Goal: Task Accomplishment & Management: Manage account settings

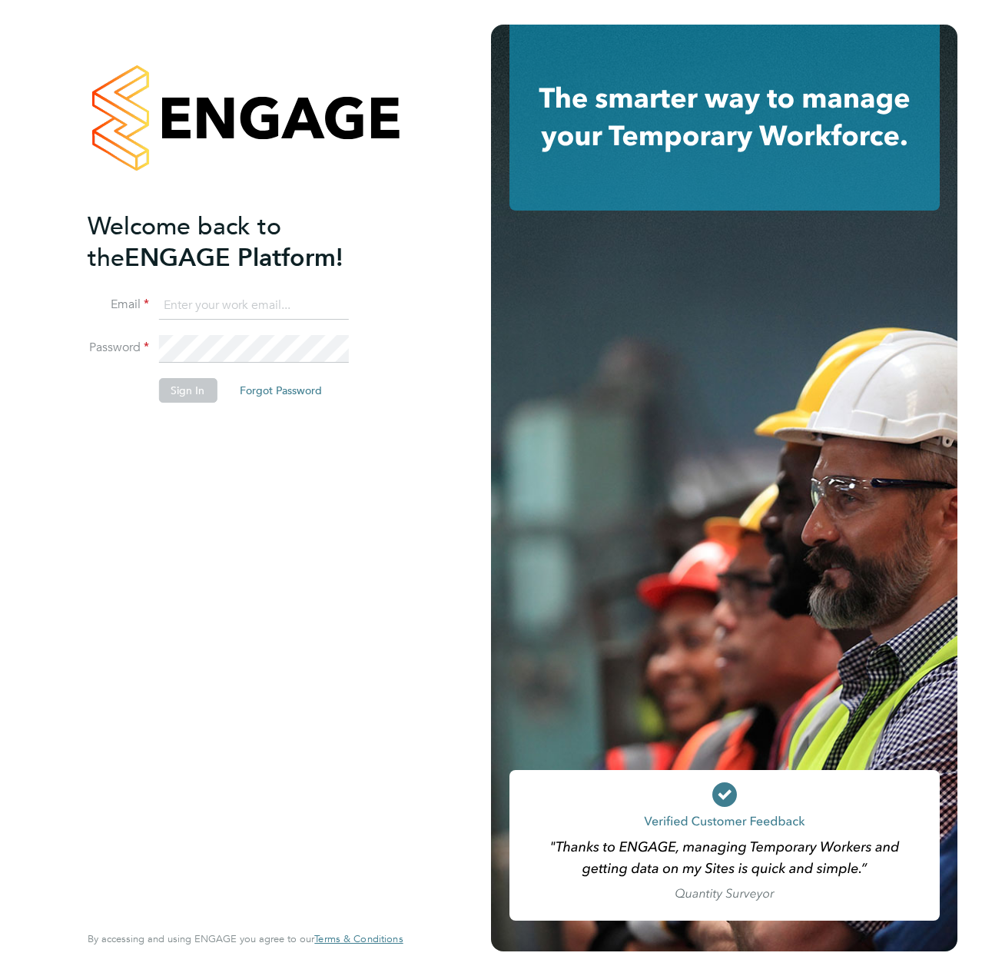
type input "liam.dunienville@vistry.co.uk"
click at [146, 436] on div "Welcome back to the ENGAGE Platform! Email liam.dunienville@vistry.co.uk Passwo…" at bounding box center [238, 565] width 300 height 708
click at [192, 392] on button "Sign In" at bounding box center [187, 390] width 58 height 25
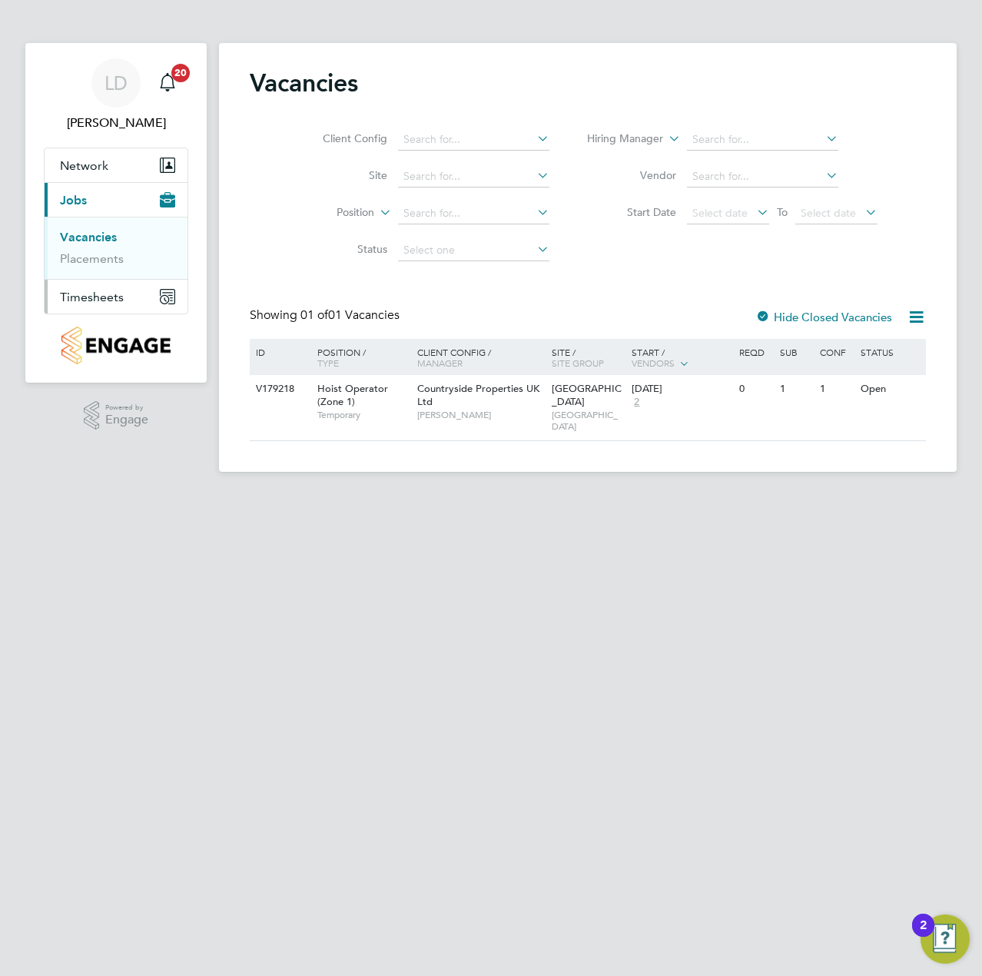
click at [106, 290] on span "Timesheets" at bounding box center [92, 297] width 64 height 15
click at [101, 280] on li "Timesheets" at bounding box center [117, 275] width 115 height 22
click at [106, 274] on link "Timesheets" at bounding box center [92, 271] width 64 height 15
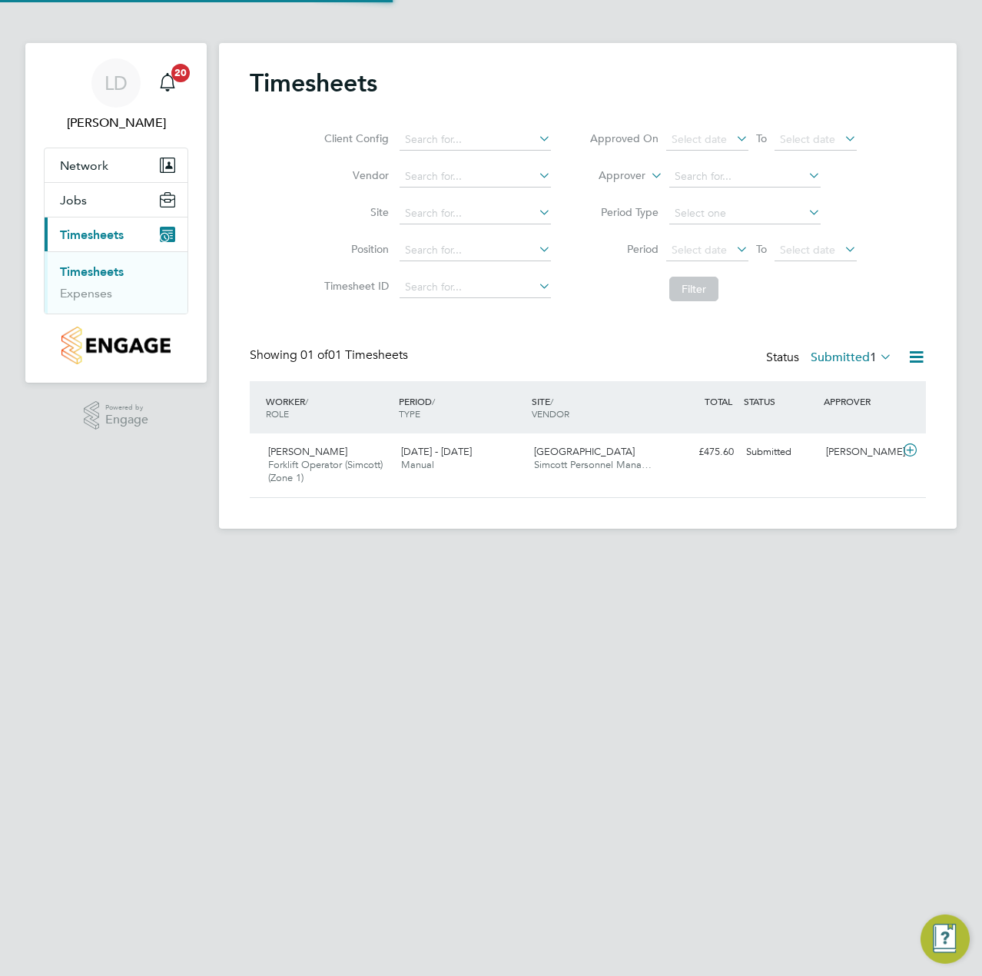
scroll to position [39, 134]
click at [912, 450] on icon at bounding box center [910, 450] width 19 height 12
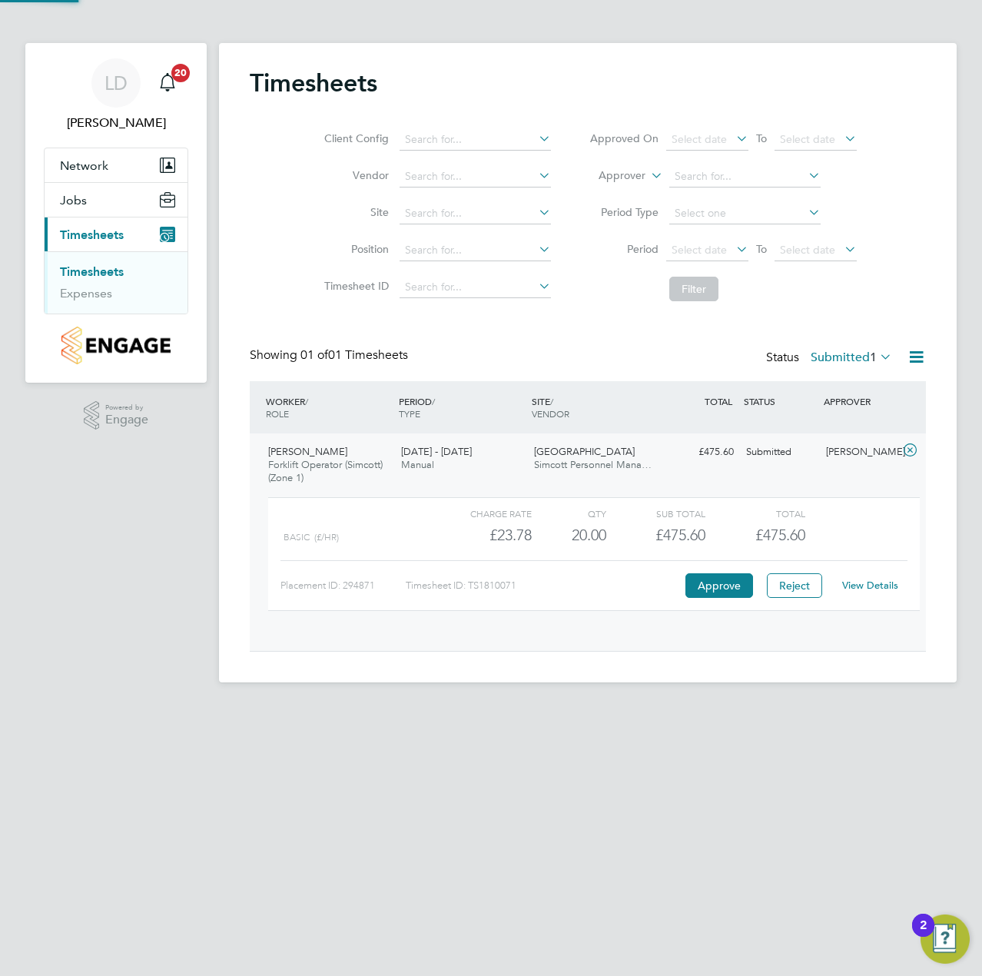
scroll to position [26, 150]
click at [701, 586] on button "Approve" at bounding box center [719, 585] width 68 height 25
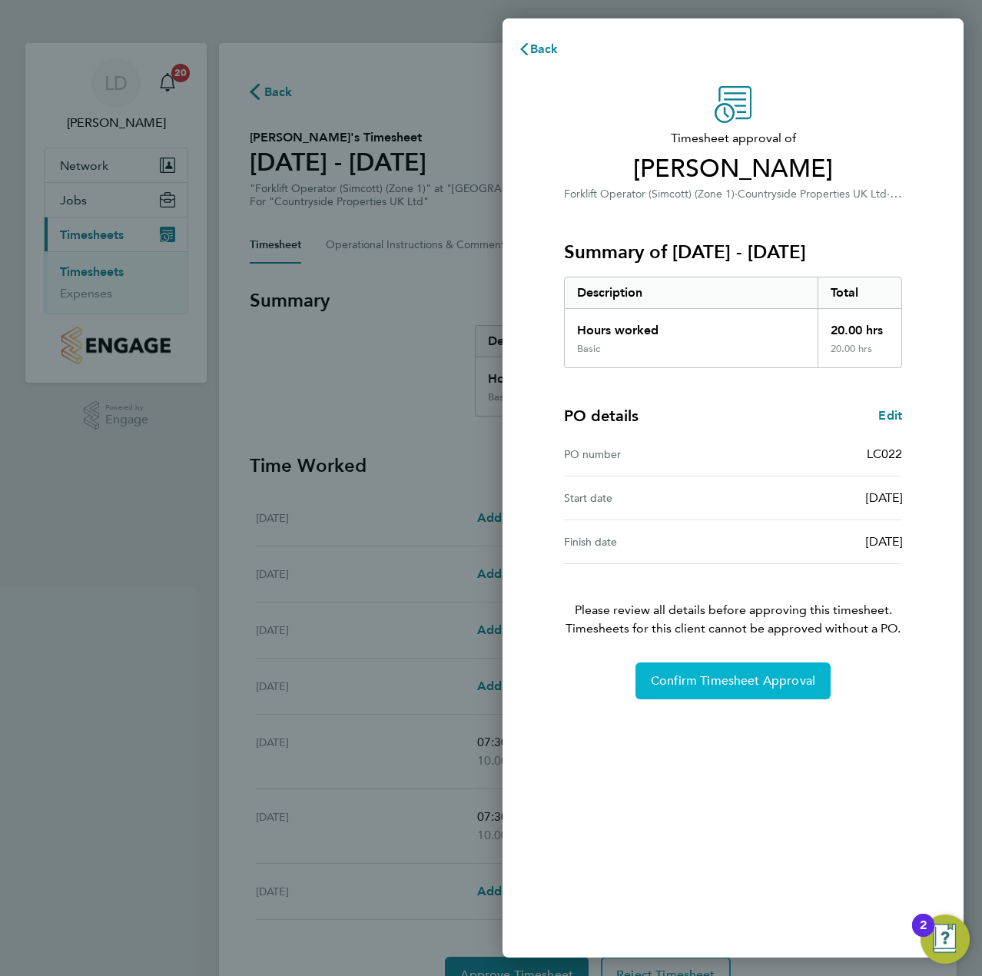
click at [703, 689] on button "Confirm Timesheet Approval" at bounding box center [732, 680] width 195 height 37
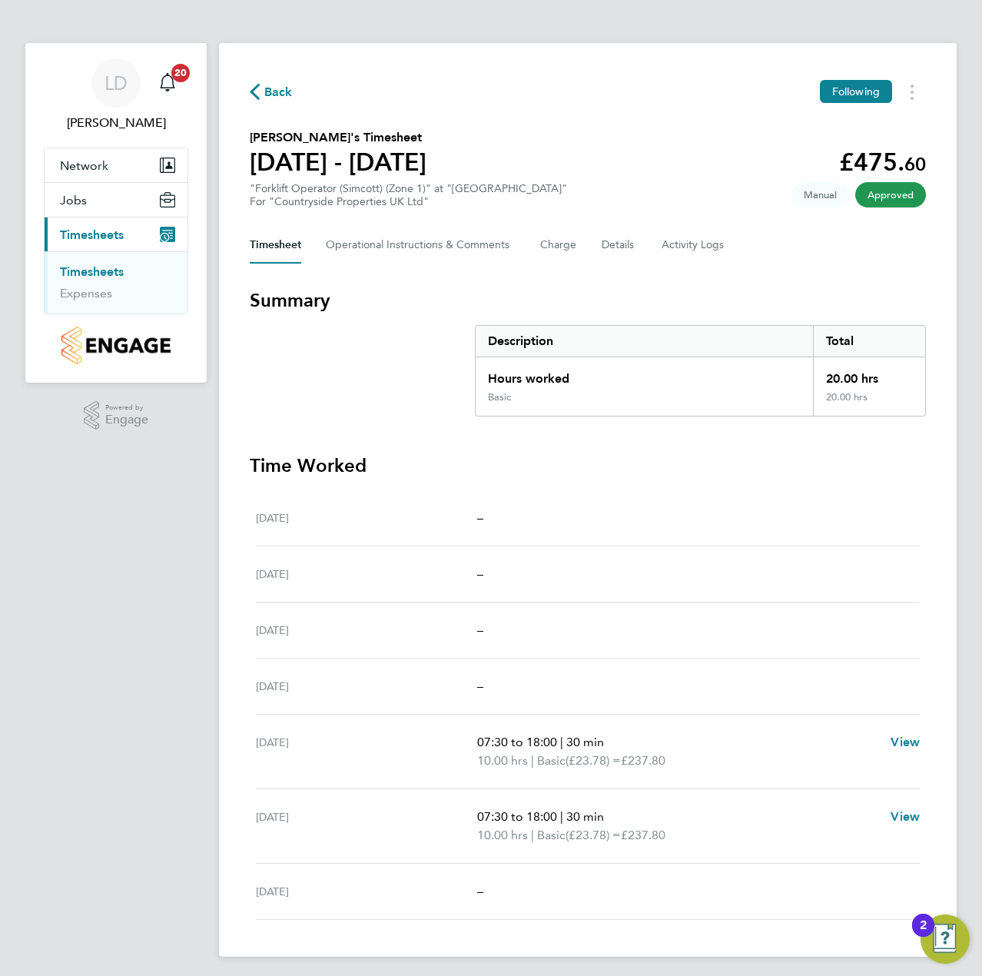
click at [280, 98] on span "Back" at bounding box center [278, 92] width 28 height 18
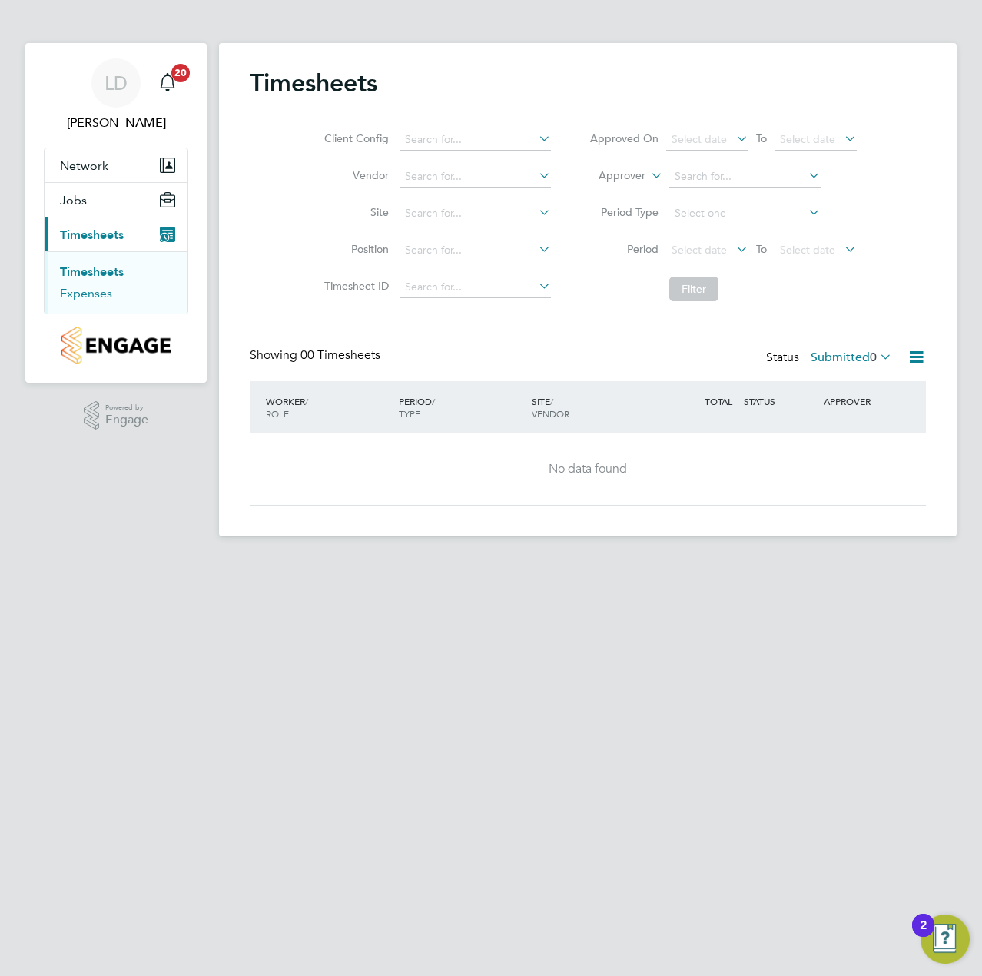
click at [90, 290] on link "Expenses" at bounding box center [86, 293] width 52 height 15
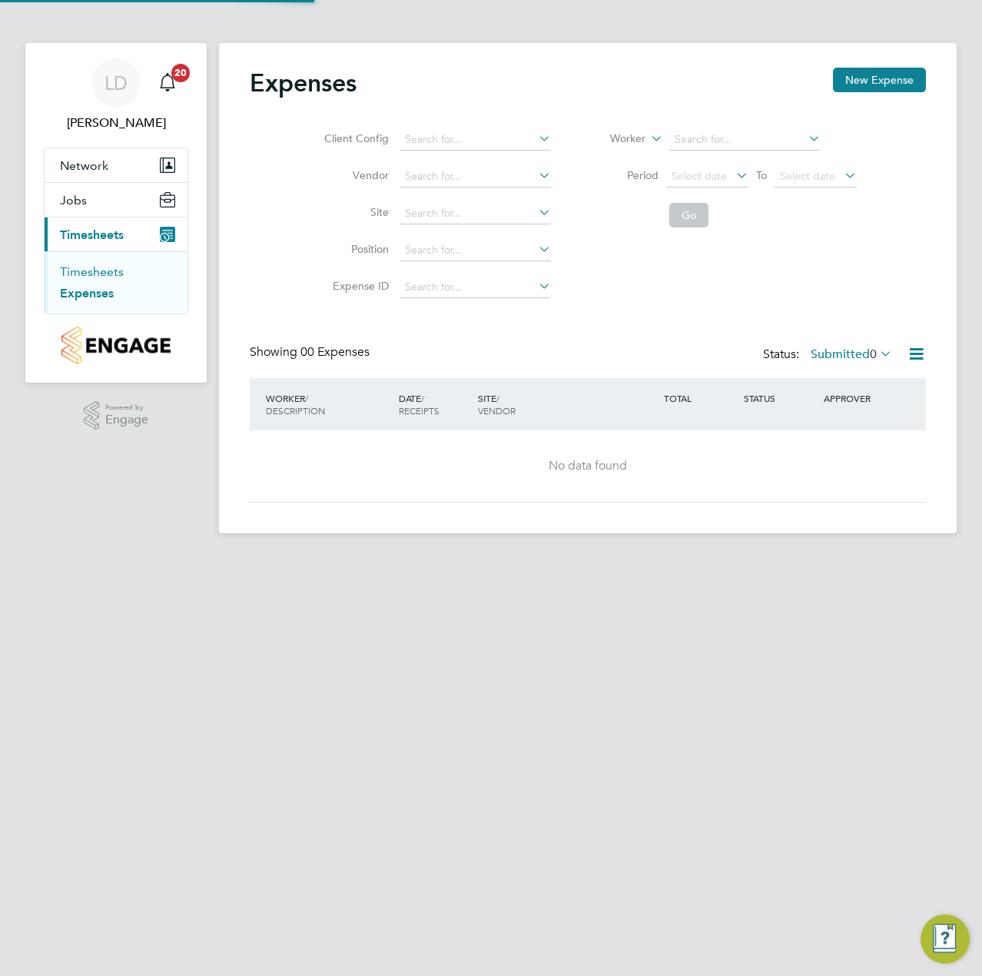
click at [95, 271] on link "Timesheets" at bounding box center [92, 271] width 64 height 15
